Goal: Transaction & Acquisition: Purchase product/service

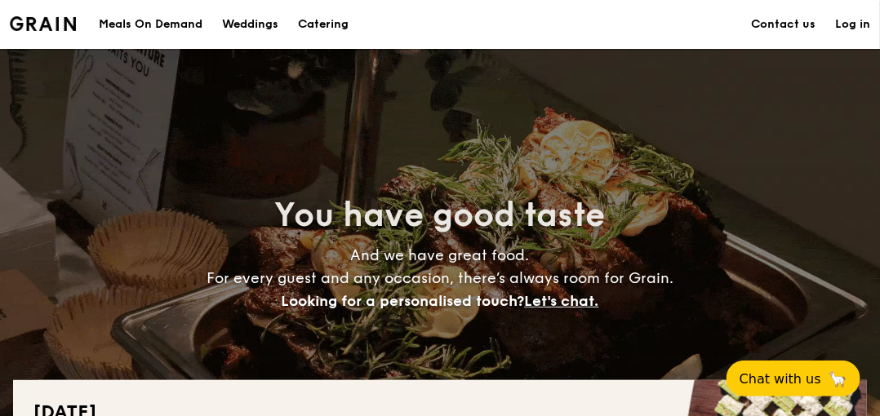
click at [331, 26] on h1 "Catering" at bounding box center [323, 24] width 51 height 49
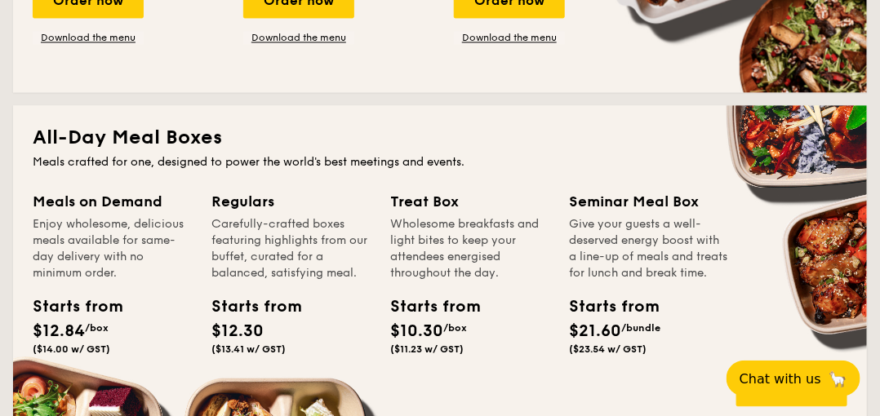
scroll to position [1007, 0]
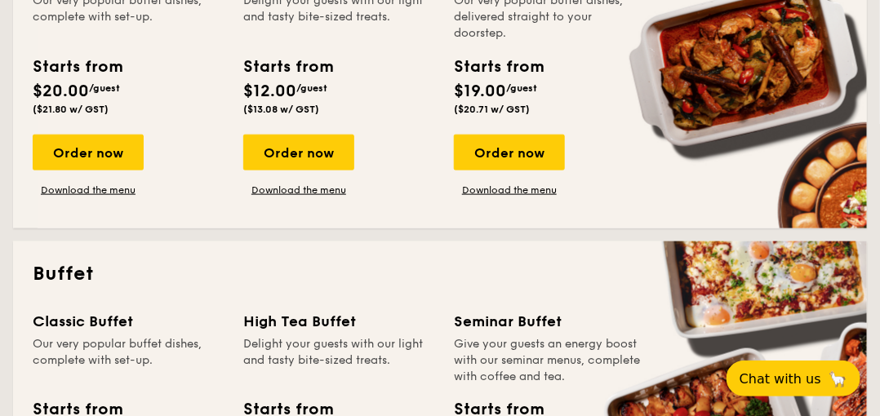
scroll to position [614, 0]
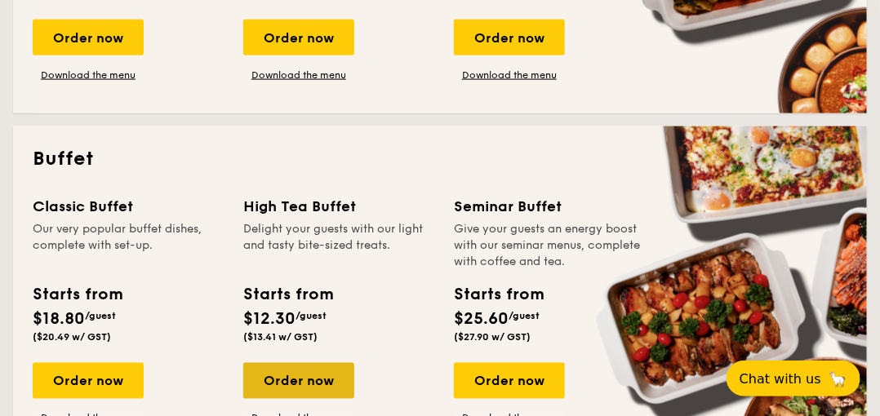
click at [288, 371] on div "Order now" at bounding box center [298, 381] width 111 height 36
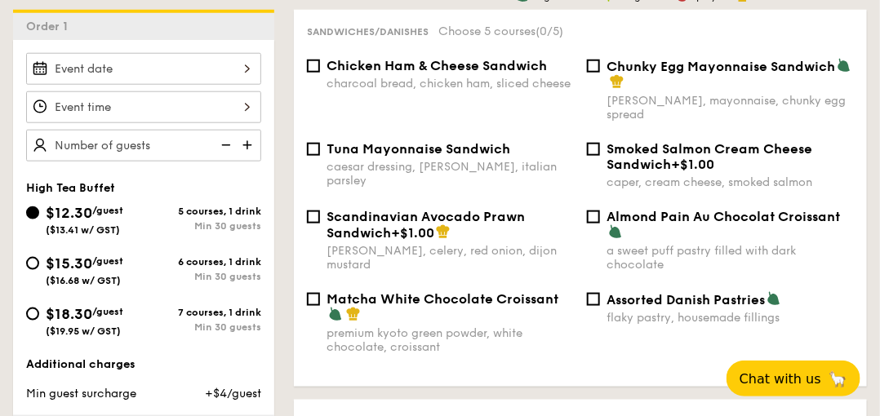
scroll to position [465, 0]
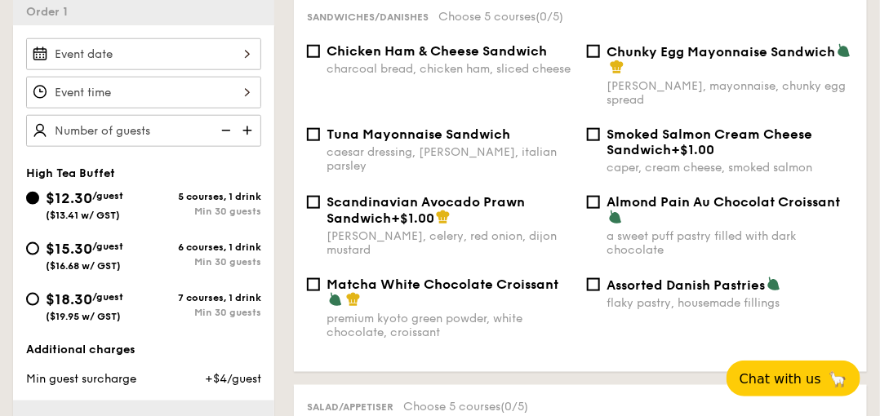
click at [87, 251] on span "$15.30" at bounding box center [69, 249] width 47 height 18
click at [39, 251] on input "$15.30 /guest ($16.68 w/ GST) 6 courses, 1 drink Min 30 guests" at bounding box center [32, 248] width 13 height 13
radio input "true"
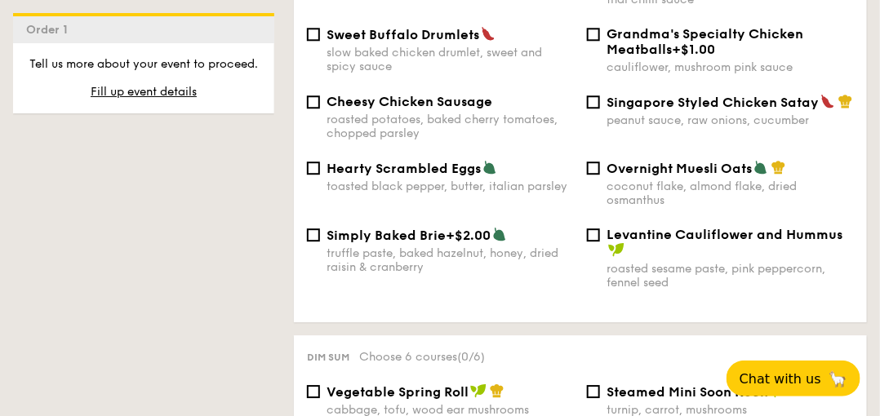
scroll to position [1181, 0]
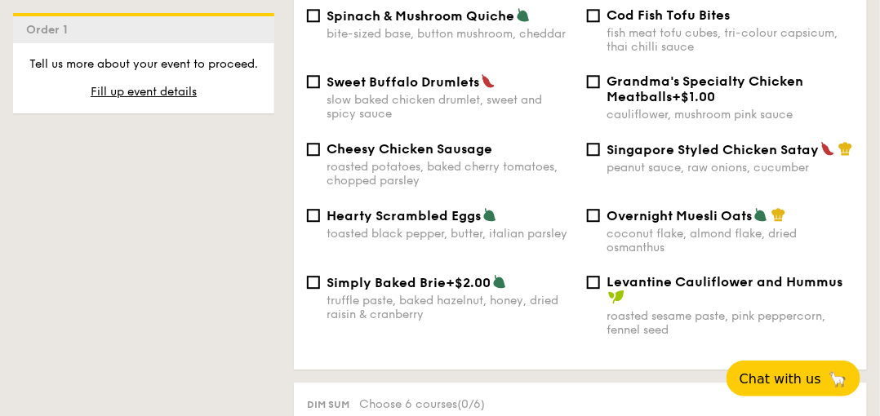
click at [655, 361] on div "Premium sides Choose 6 courses (0/6) Spinach & Mushroom Quiche bite-sized base,…" at bounding box center [580, 164] width 573 height 411
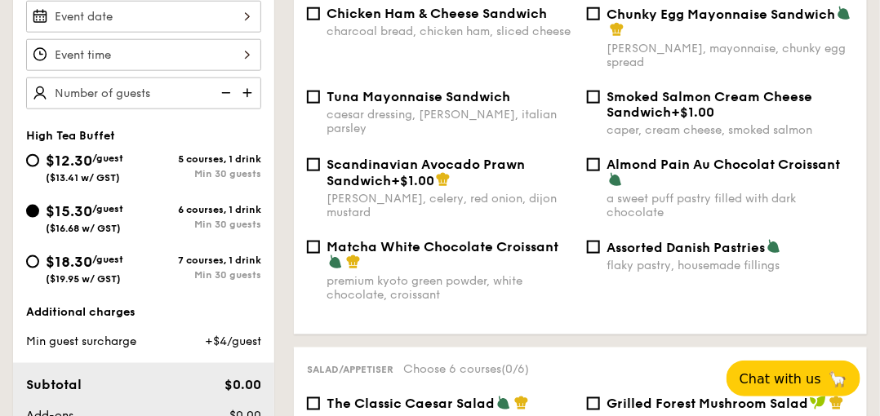
scroll to position [417, 0]
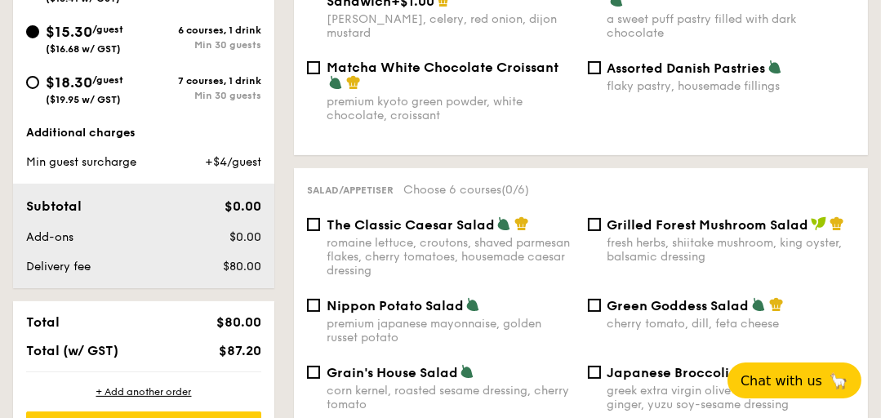
scroll to position [589, 0]
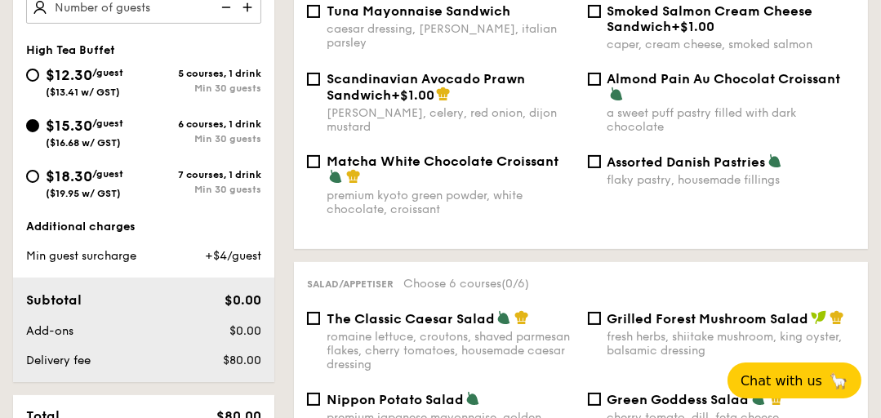
click at [80, 131] on span "$15.30" at bounding box center [69, 126] width 47 height 18
click at [39, 131] on input "$15.30 /guest ($16.68 w/ GST) 6 courses, 1 drink Min 30 guests" at bounding box center [32, 125] width 13 height 13
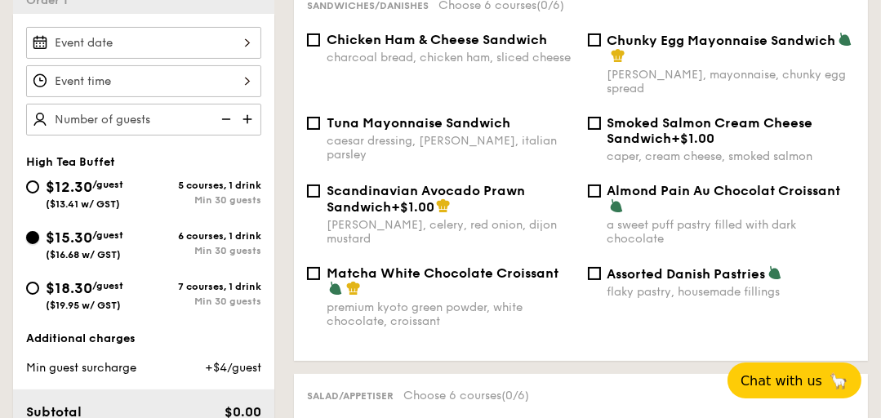
scroll to position [340, 0]
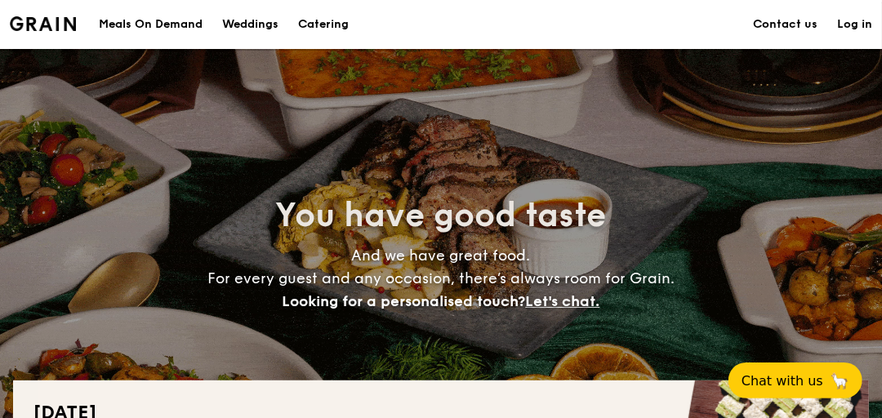
click at [322, 26] on h1 "Catering" at bounding box center [323, 24] width 51 height 49
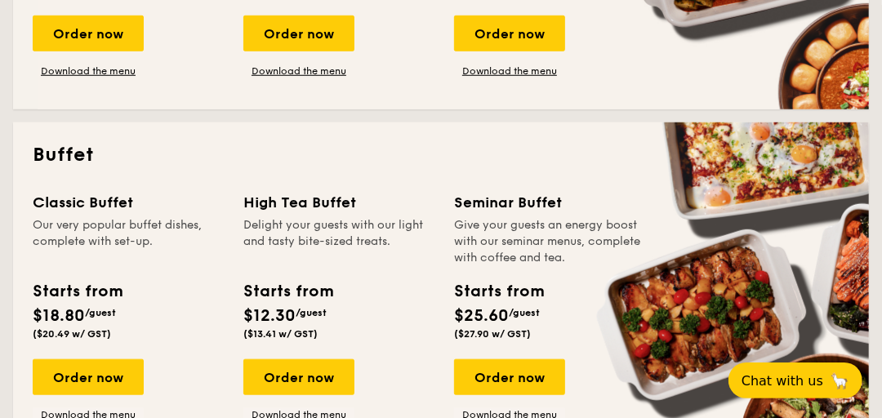
scroll to position [698, 0]
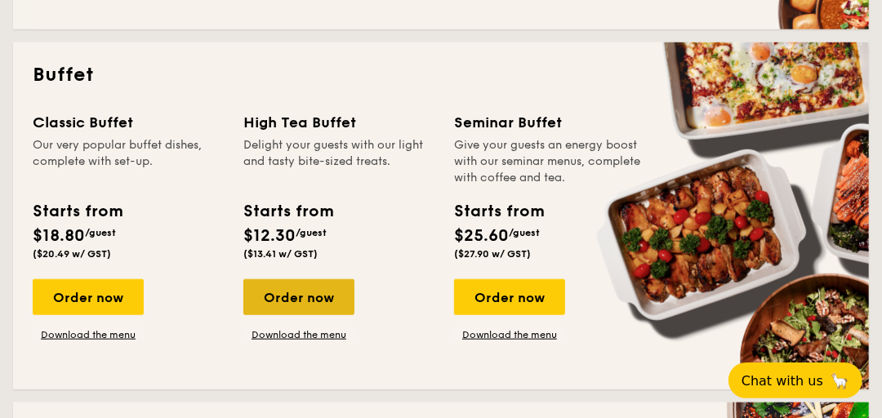
click at [289, 300] on div "Order now" at bounding box center [298, 297] width 111 height 36
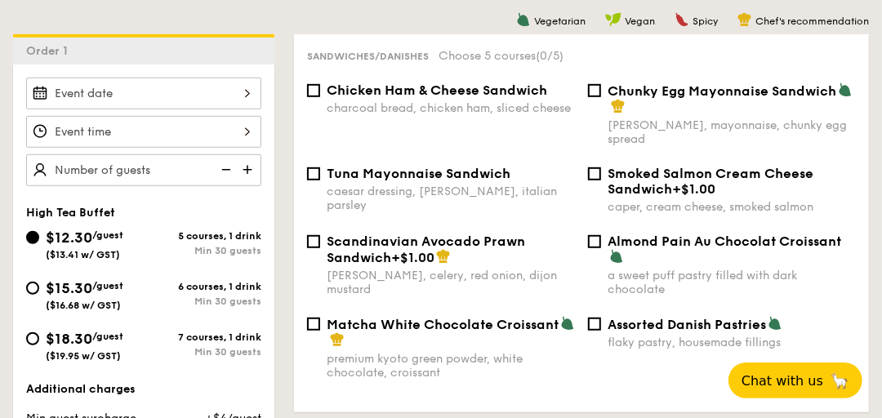
scroll to position [487, 0]
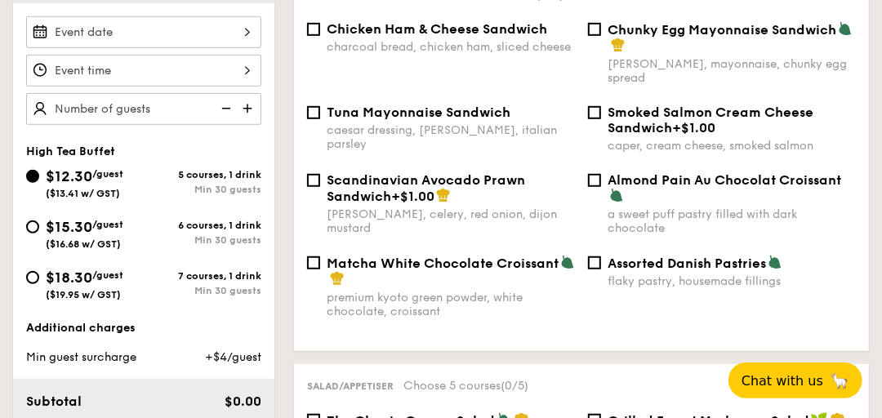
click at [92, 227] on span "$15.30" at bounding box center [69, 227] width 47 height 18
click at [39, 227] on input "$15.30 /guest ($16.68 w/ GST) 6 courses, 1 drink Min 30 guests" at bounding box center [32, 226] width 13 height 13
radio input "true"
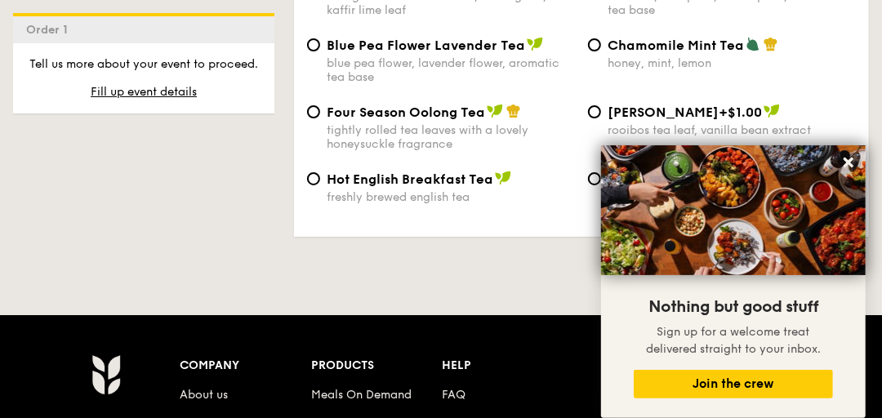
scroll to position [2753, 0]
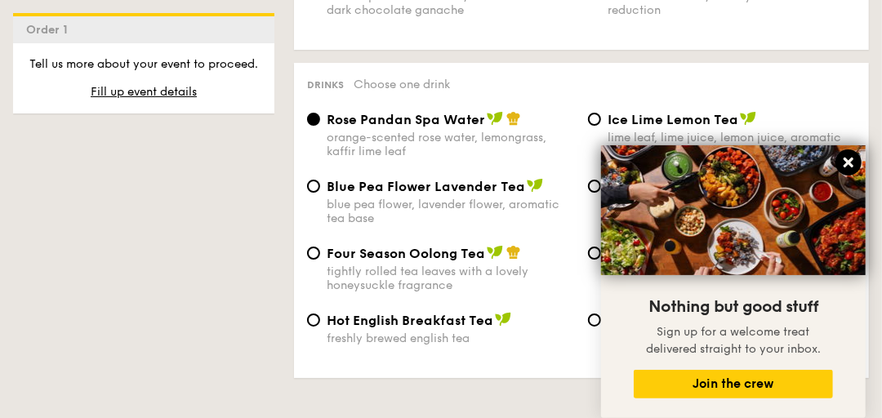
click at [850, 167] on icon at bounding box center [848, 163] width 10 height 10
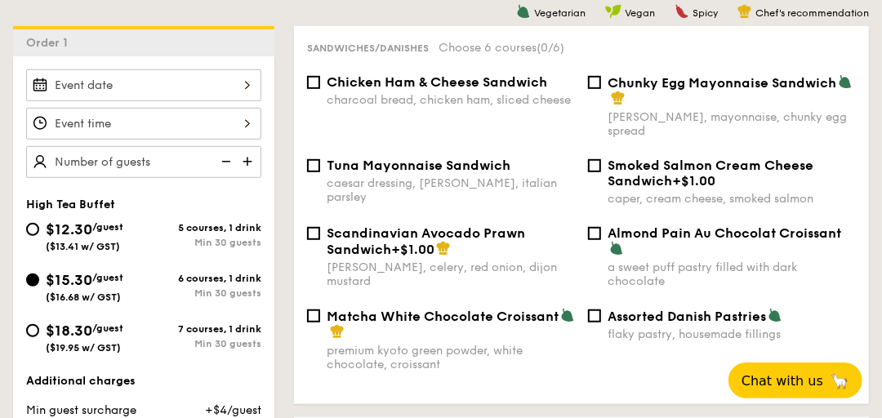
scroll to position [402, 0]
